Goal: Find specific page/section: Find specific page/section

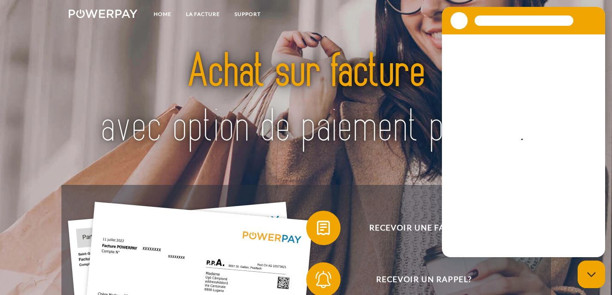
click at [269, 161] on img at bounding box center [306, 100] width 428 height 140
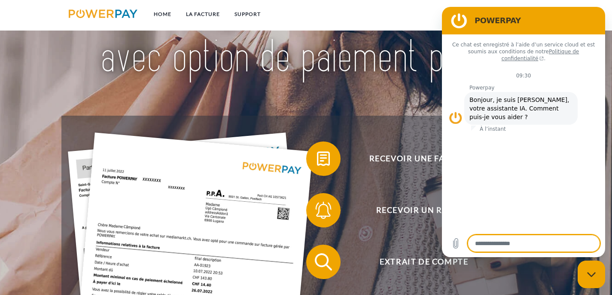
scroll to position [86, 0]
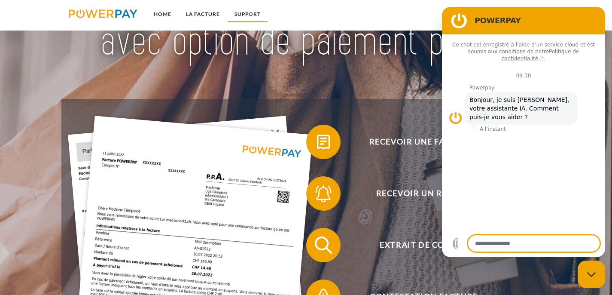
click at [249, 14] on link "Support" at bounding box center [247, 13] width 41 height 15
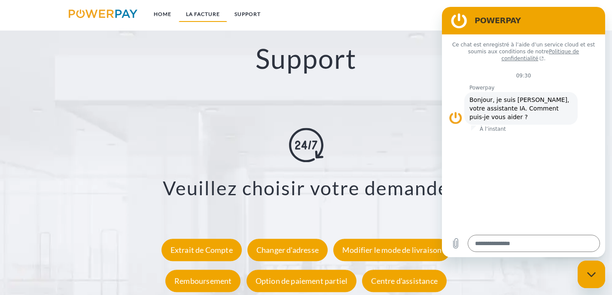
click at [208, 14] on link "LA FACTURE" at bounding box center [203, 13] width 49 height 15
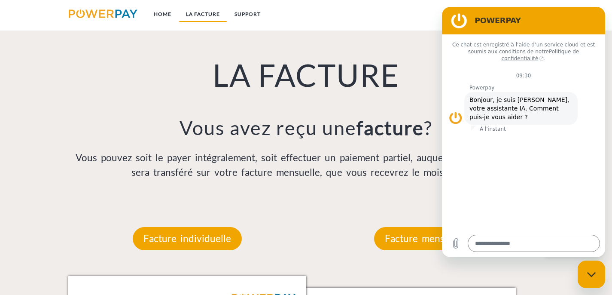
scroll to position [587, 0]
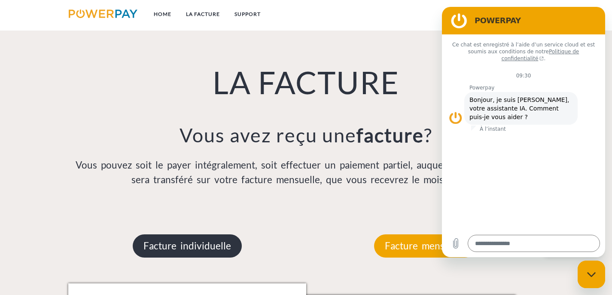
click at [150, 249] on p "Facture individuelle" at bounding box center [187, 245] width 109 height 23
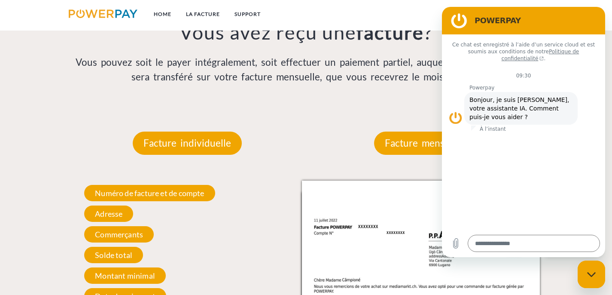
scroll to position [690, 0]
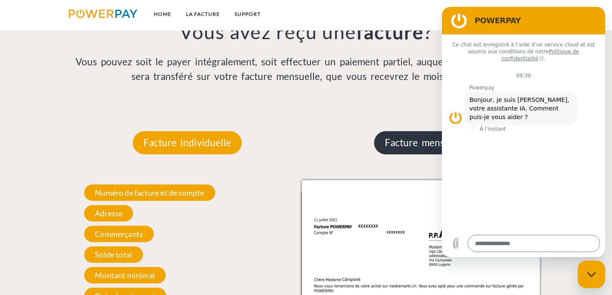
click at [395, 147] on p "Facture mensuelle" at bounding box center [425, 142] width 102 height 23
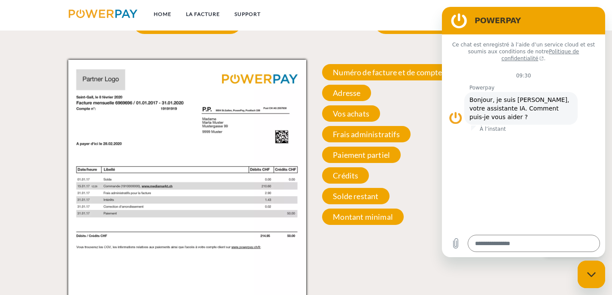
scroll to position [793, 0]
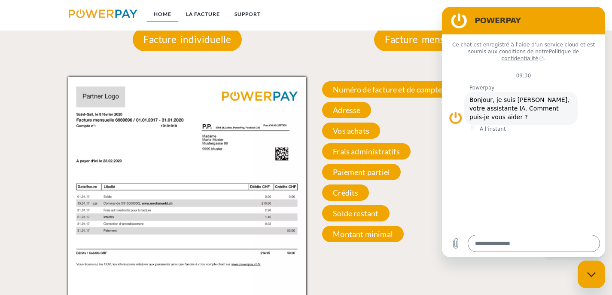
click at [160, 15] on link "Home" at bounding box center [162, 13] width 32 height 15
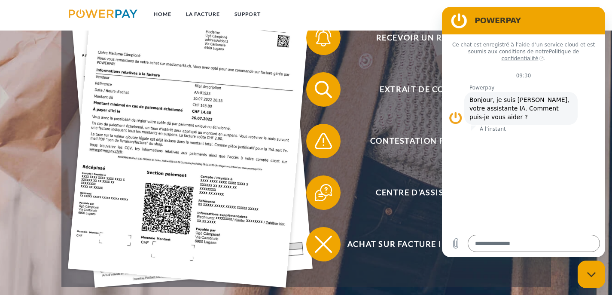
scroll to position [258, 0]
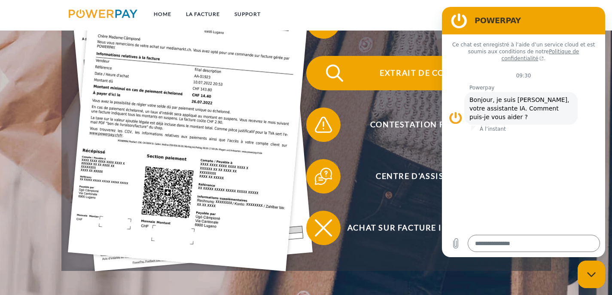
click at [399, 76] on span "Extrait de compte" at bounding box center [424, 73] width 210 height 34
